Goal: Task Accomplishment & Management: Use online tool/utility

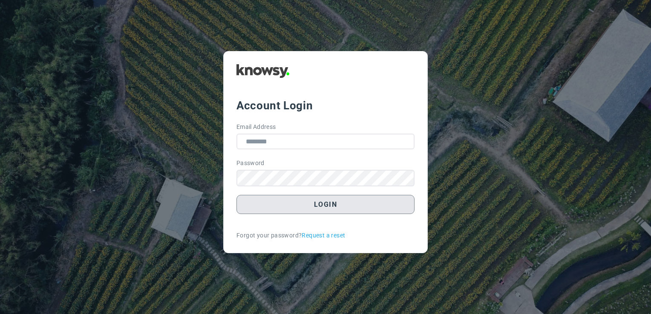
type input "**********"
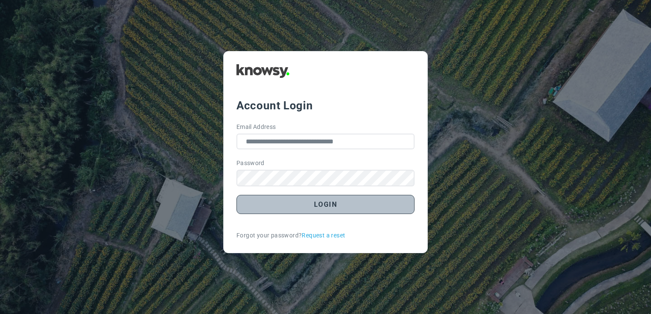
click at [342, 204] on button "Login" at bounding box center [325, 204] width 178 height 19
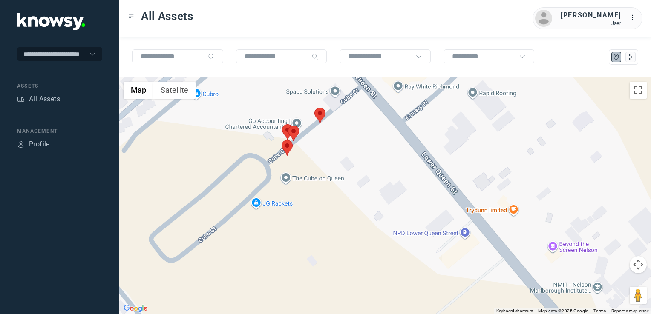
click at [321, 117] on img at bounding box center [319, 116] width 11 height 16
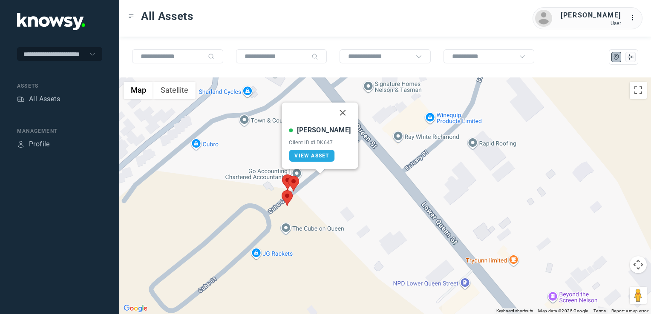
click at [287, 178] on img at bounding box center [287, 183] width 11 height 16
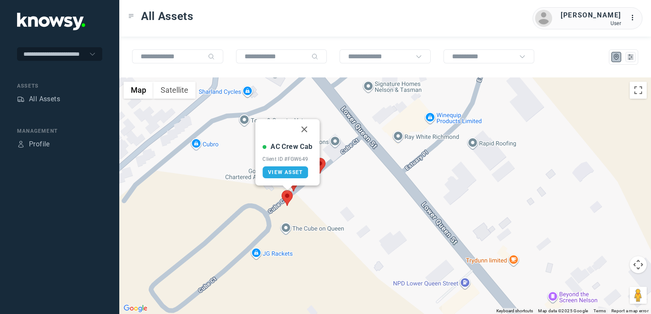
click at [287, 197] on img at bounding box center [286, 198] width 11 height 16
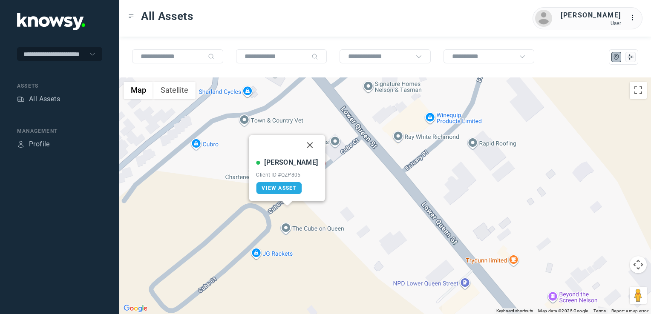
click at [300, 141] on button "Close" at bounding box center [310, 145] width 20 height 20
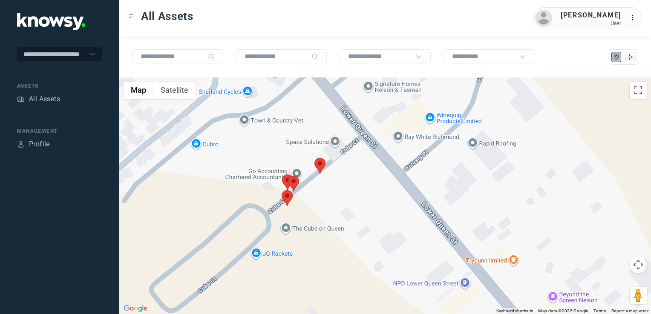
click at [294, 181] on img at bounding box center [293, 184] width 11 height 16
click at [313, 131] on button "Close" at bounding box center [308, 131] width 20 height 20
